Goal: Task Accomplishment & Management: Use online tool/utility

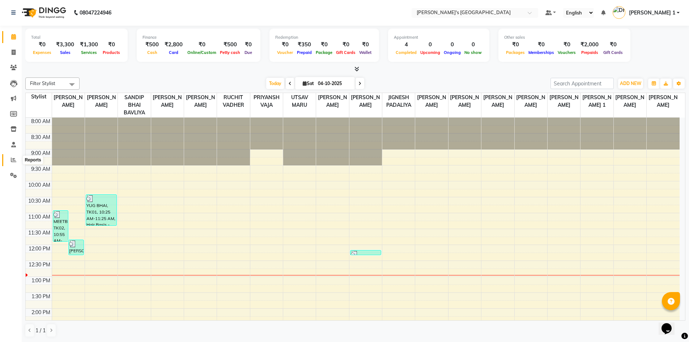
click at [12, 158] on icon at bounding box center [13, 159] width 5 height 5
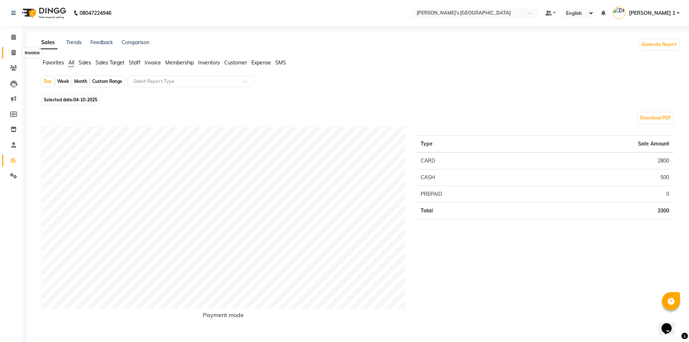
click at [18, 49] on span at bounding box center [13, 53] width 13 height 8
select select "service"
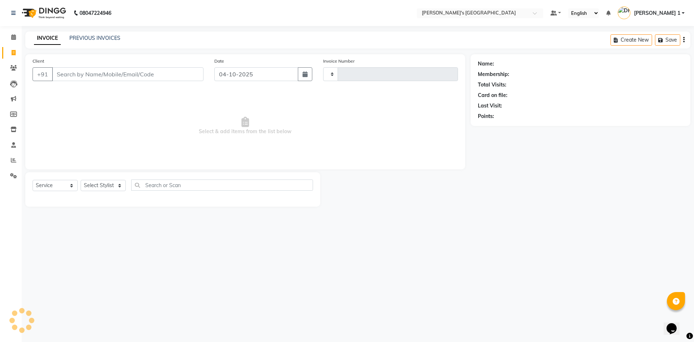
type input "11054"
select select "6233"
click at [103, 41] on link "PREVIOUS INVOICES" at bounding box center [94, 38] width 51 height 7
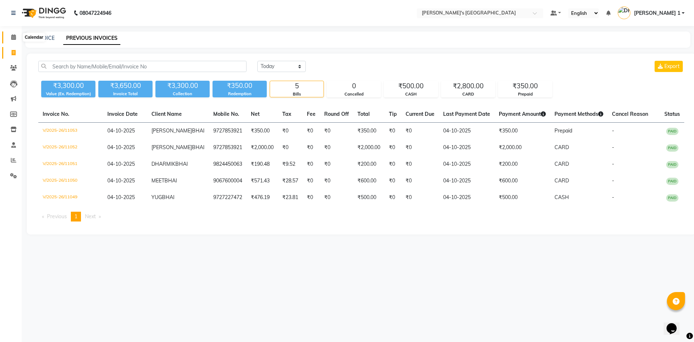
click at [10, 38] on span at bounding box center [13, 37] width 13 height 8
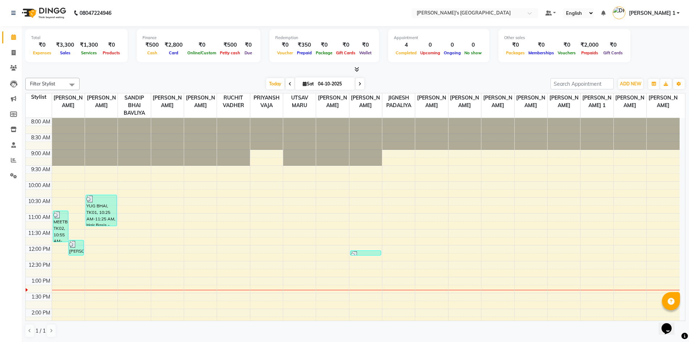
click at [356, 69] on icon at bounding box center [356, 69] width 5 height 5
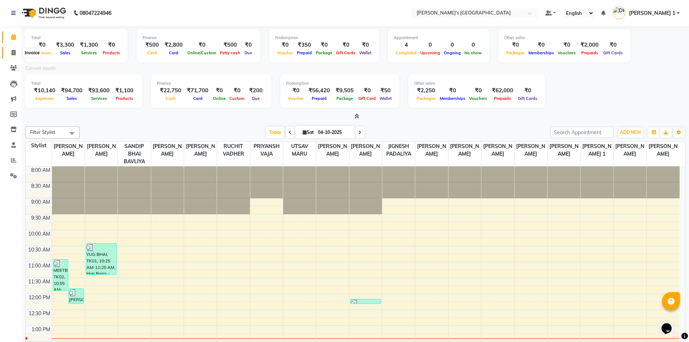
click at [17, 54] on span at bounding box center [13, 53] width 13 height 8
select select "service"
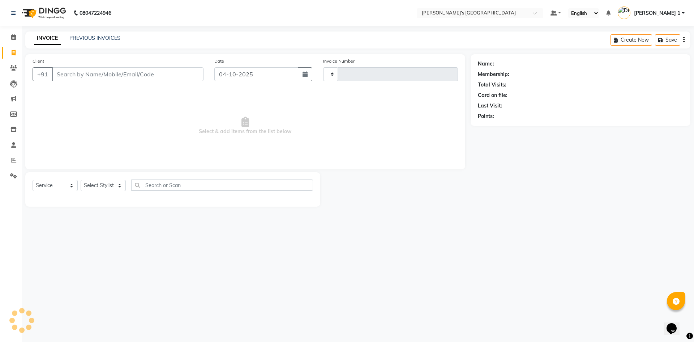
type input "11054"
select select "6233"
click at [103, 39] on link "PREVIOUS INVOICES" at bounding box center [94, 38] width 51 height 7
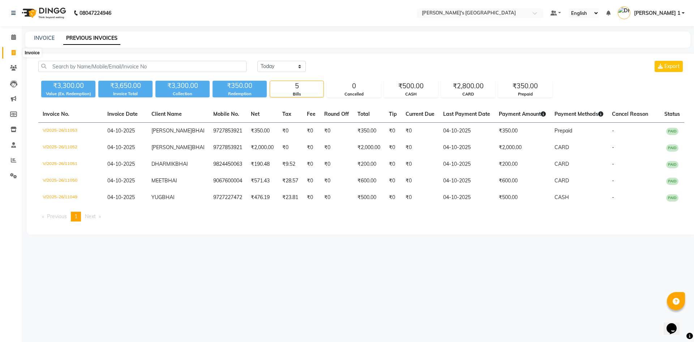
click at [9, 54] on span at bounding box center [13, 53] width 13 height 8
select select "service"
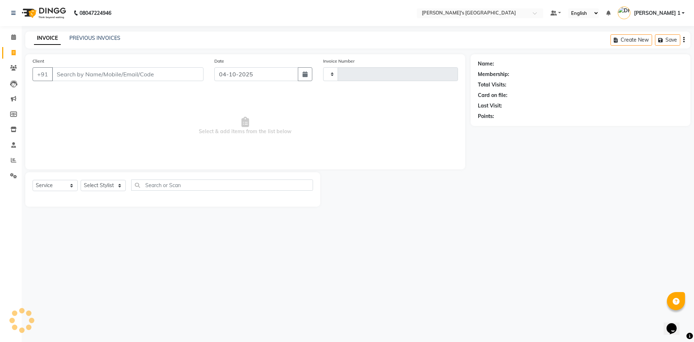
type input "11054"
select select "6233"
click at [90, 37] on link "PREVIOUS INVOICES" at bounding box center [94, 38] width 51 height 7
